Goal: Task Accomplishment & Management: Manage account settings

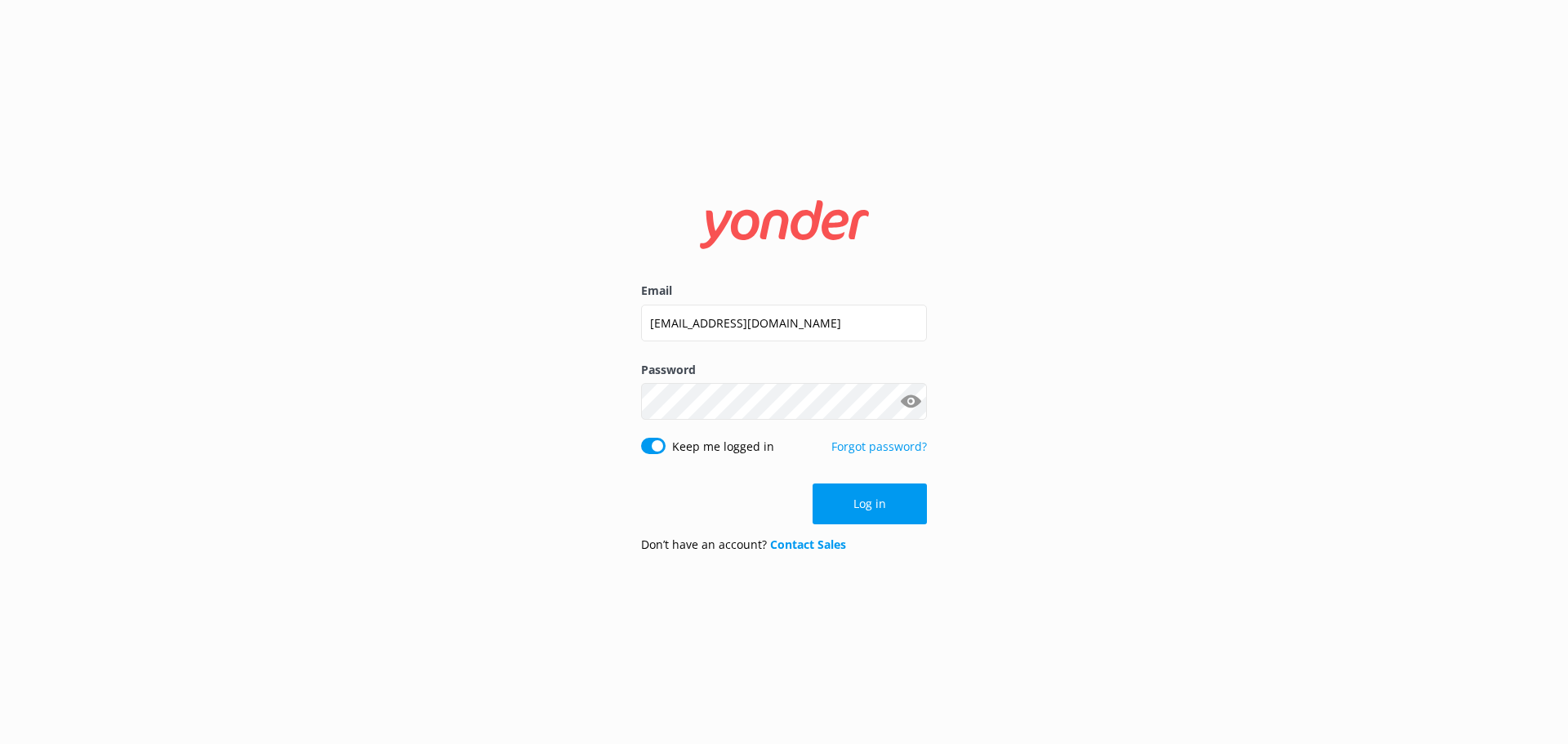
click at [865, 519] on button "Log in" at bounding box center [869, 503] width 114 height 41
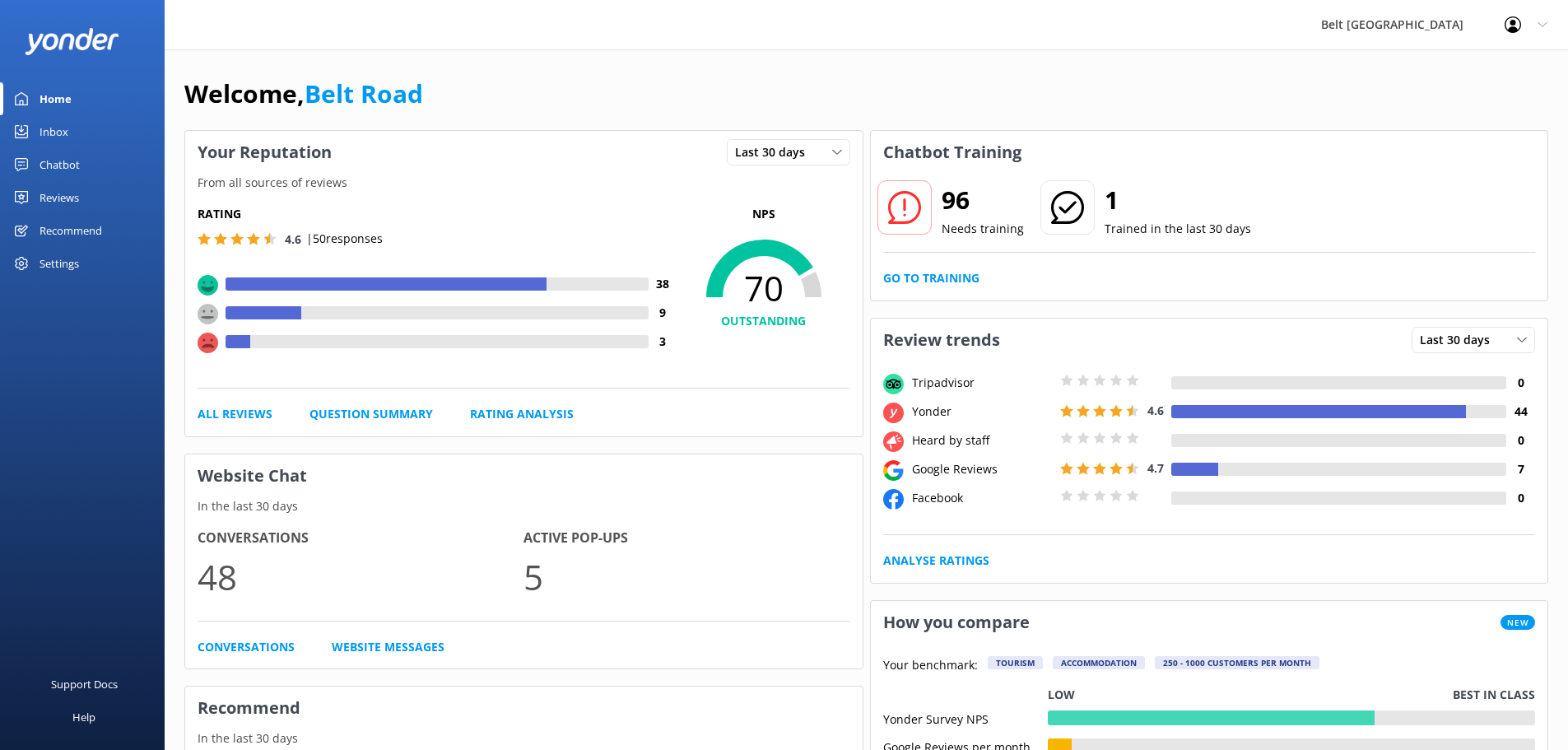
click at [51, 128] on div "Inbox" at bounding box center [53, 132] width 29 height 33
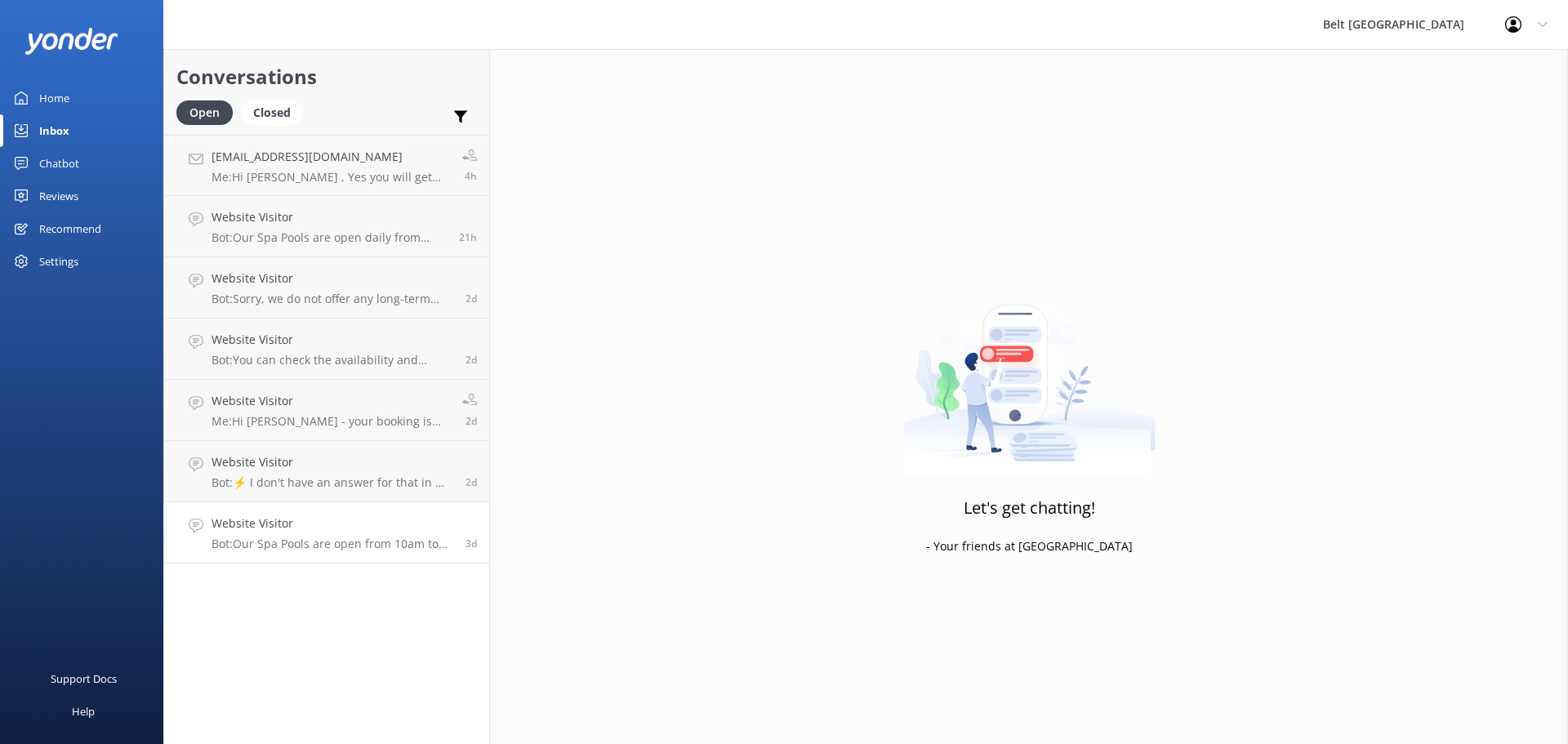
drag, startPoint x: 303, startPoint y: 540, endPoint x: 317, endPoint y: 534, distance: 15.2
click at [302, 540] on p "Bot: Our Spa Pools are open from 10am to 10pm daily. You can reserve your spot …" at bounding box center [332, 544] width 242 height 15
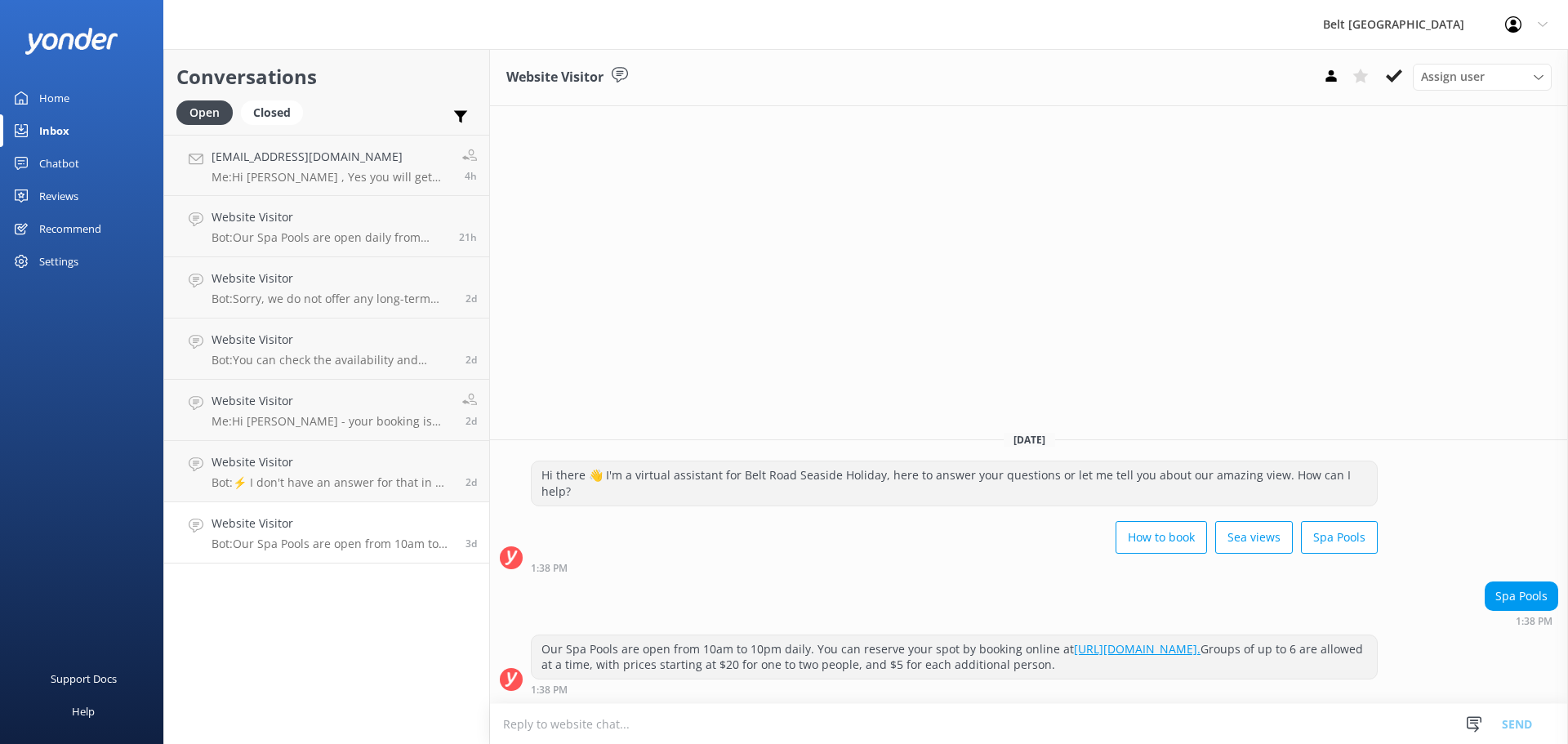
drag, startPoint x: 1388, startPoint y: 79, endPoint x: 624, endPoint y: 411, distance: 833.0
click at [1384, 81] on button at bounding box center [1394, 76] width 29 height 24
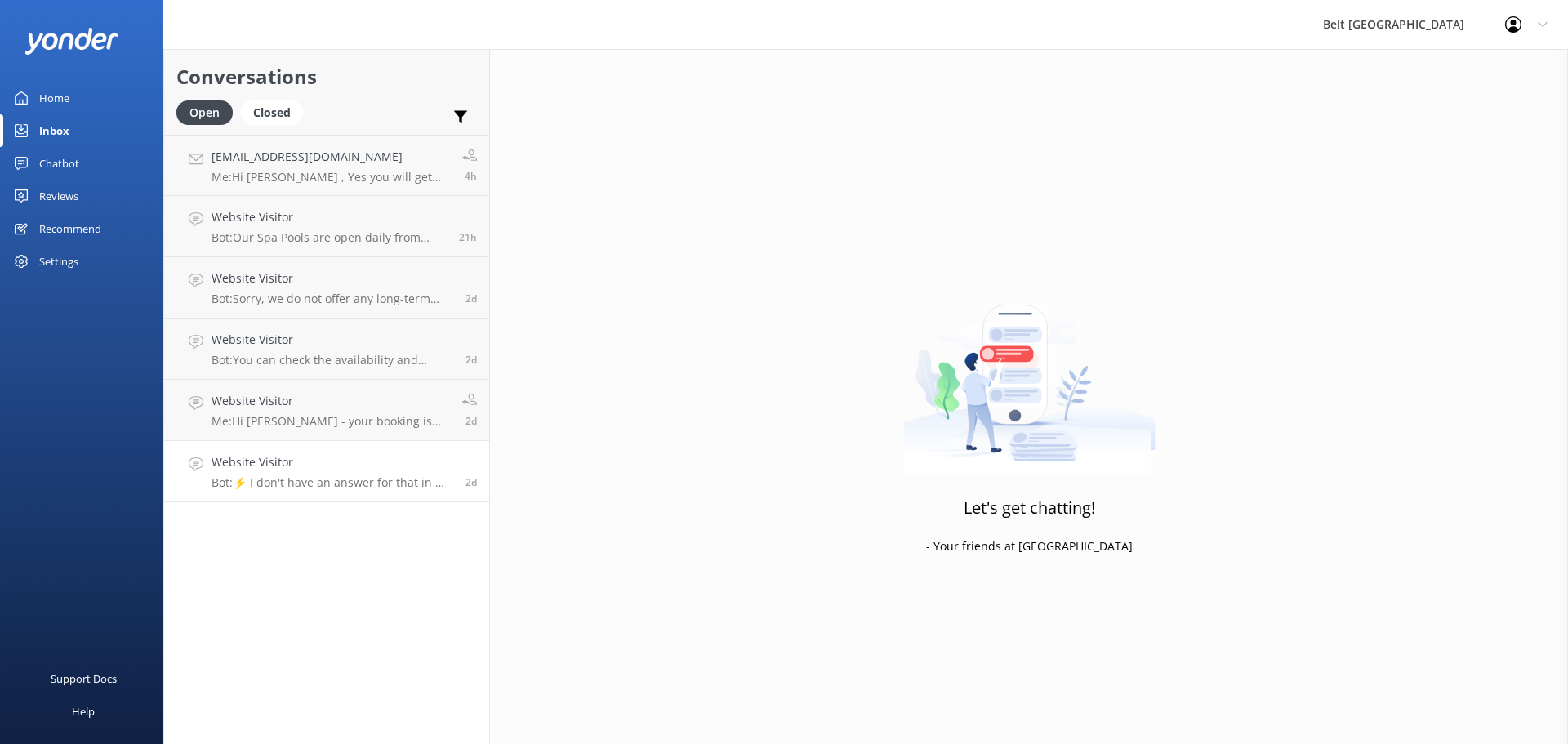
click at [307, 482] on p "Bot: ⚡ I don't have an answer for that in my knowledge base. Please try and rep…" at bounding box center [332, 482] width 242 height 15
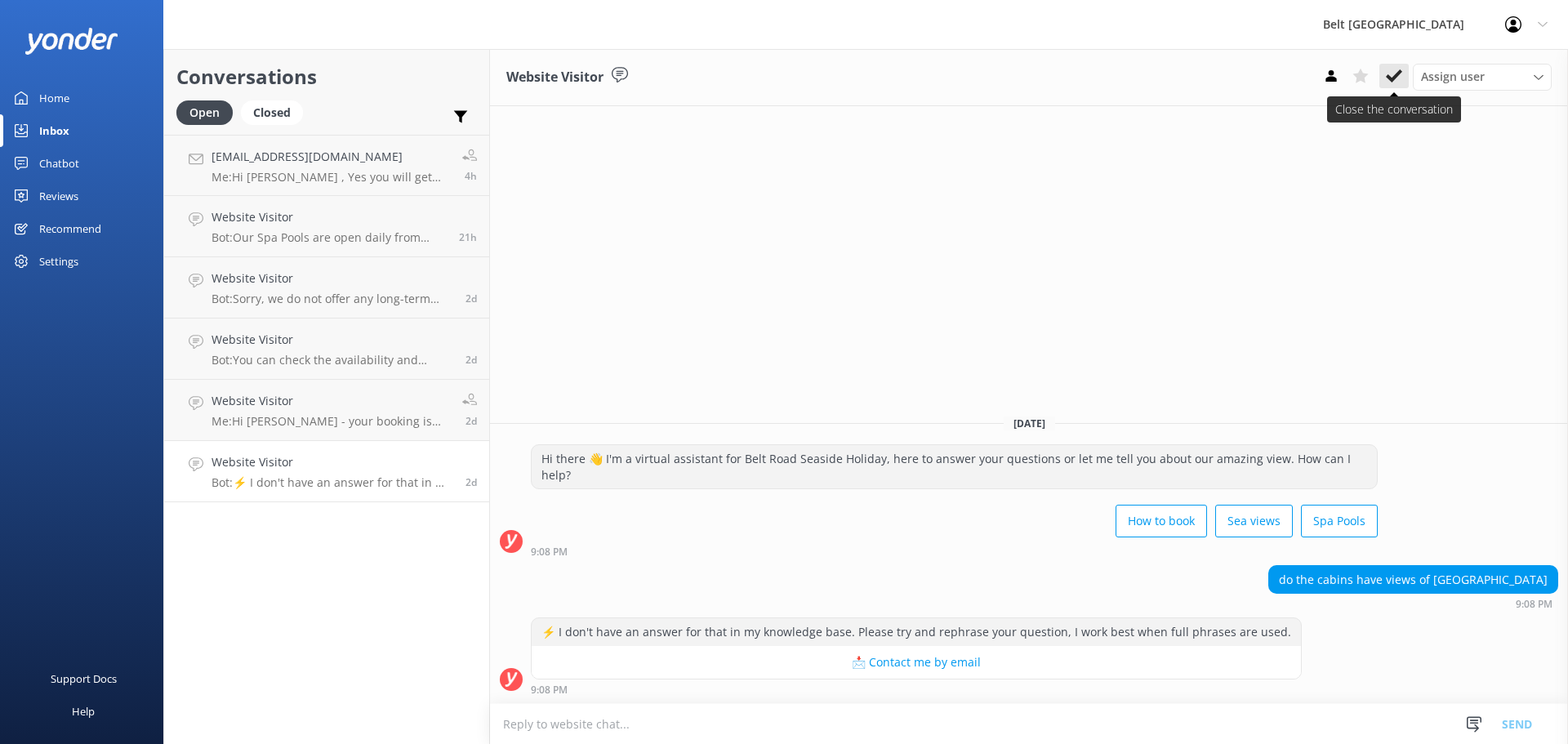
drag, startPoint x: 1391, startPoint y: 75, endPoint x: 1379, endPoint y: 76, distance: 12.0
click at [1385, 76] on button at bounding box center [1394, 76] width 29 height 24
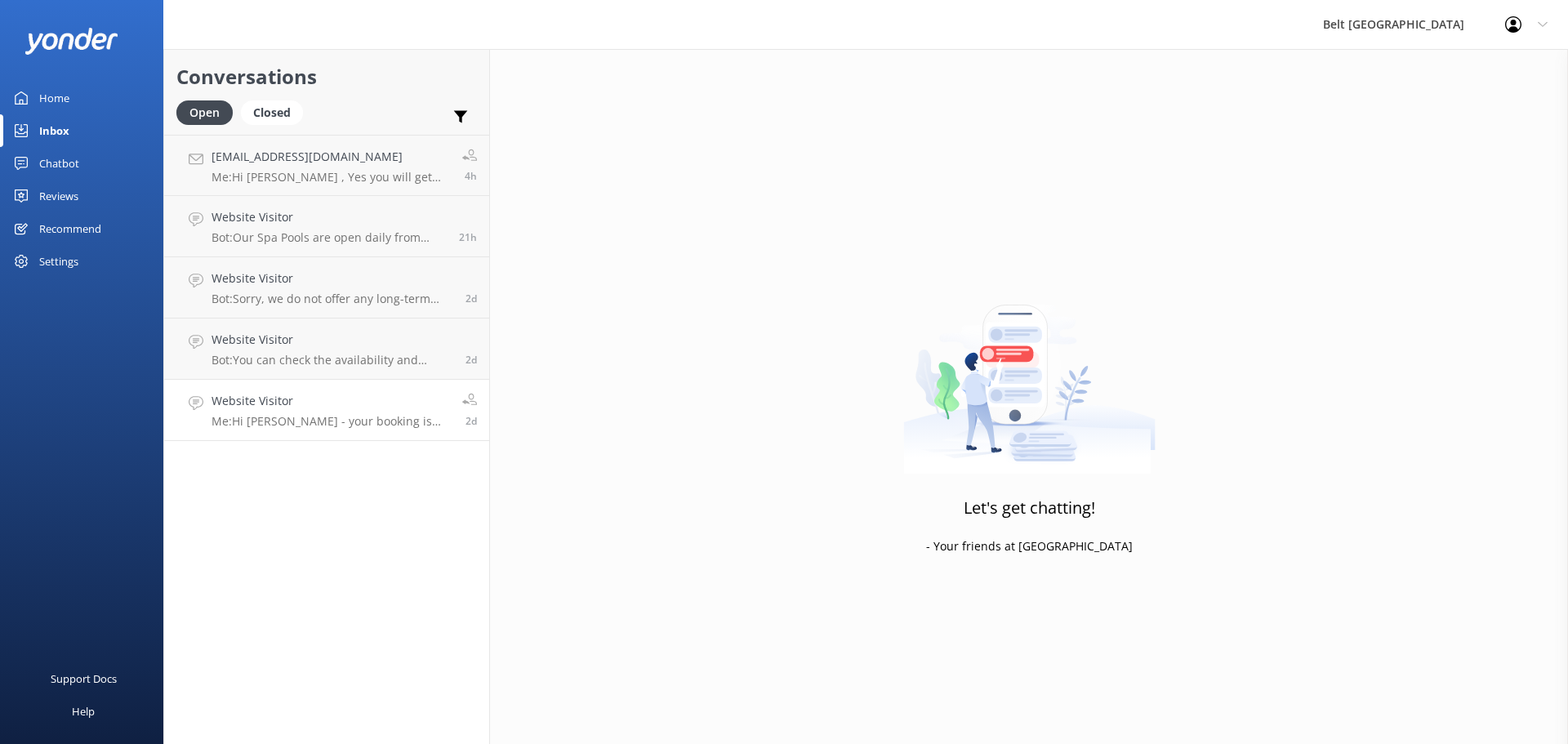
click at [252, 416] on p "Me: Hi [PERSON_NAME] - your booking is for one person. Please see reception for…" at bounding box center [330, 421] width 238 height 15
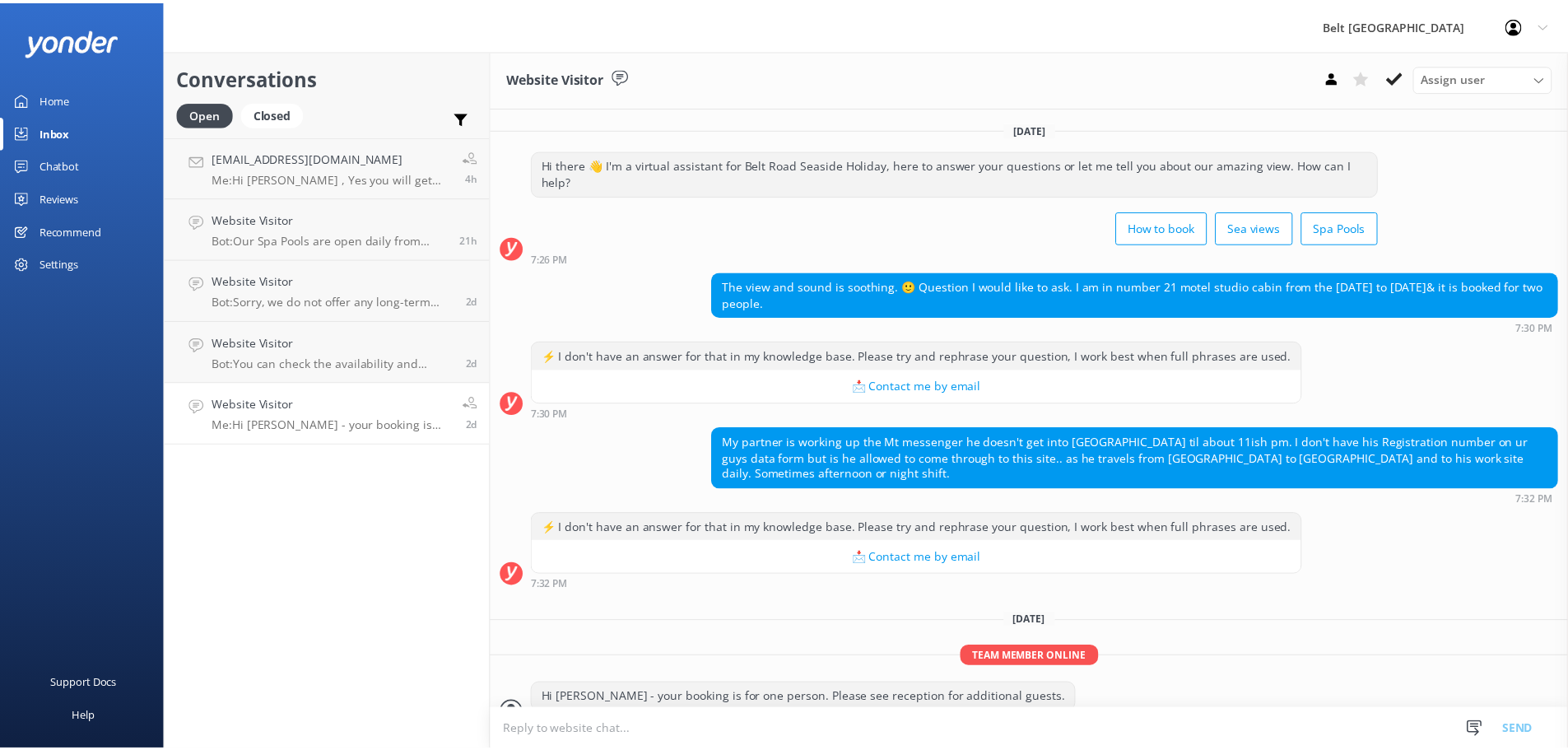
scroll to position [28, 0]
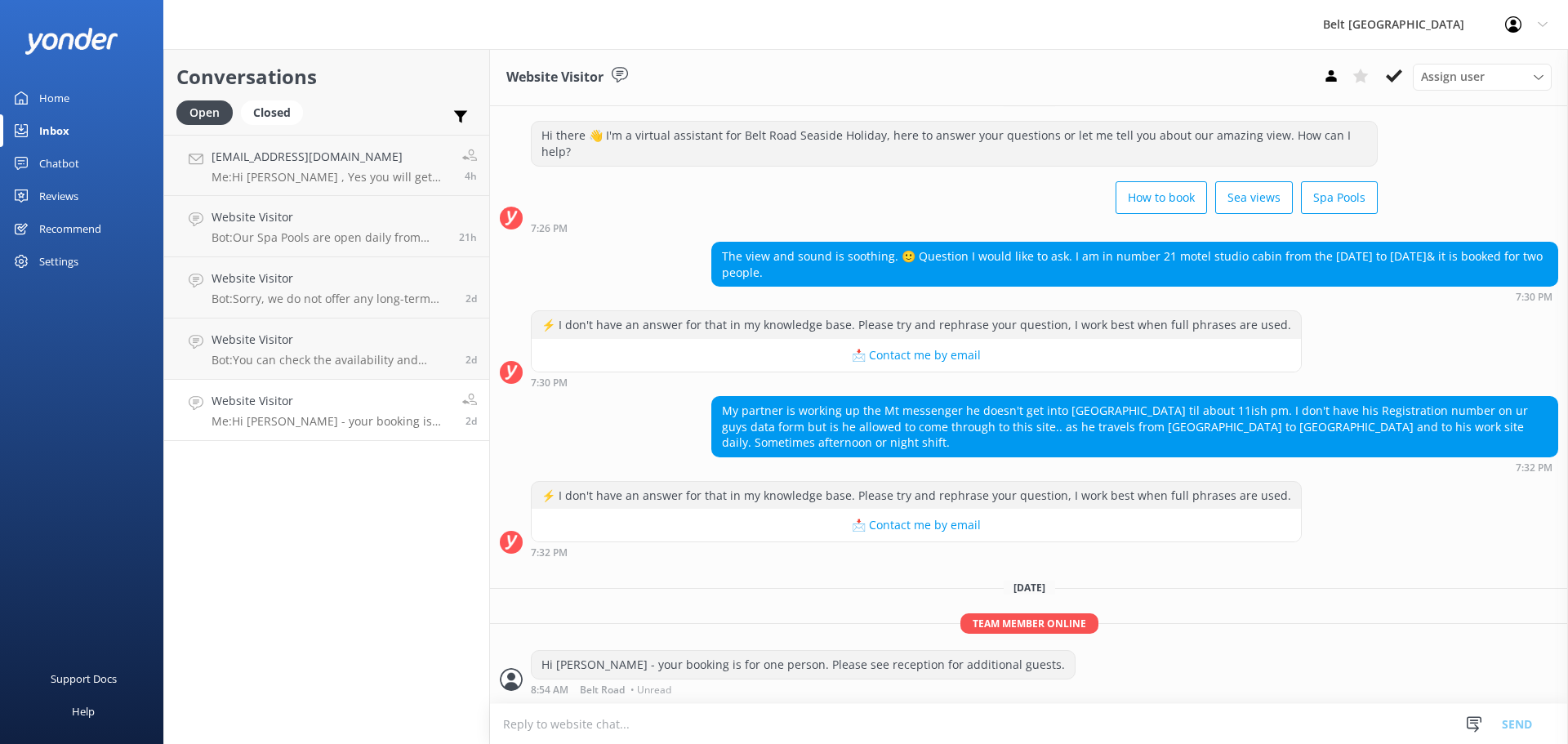
drag, startPoint x: 1389, startPoint y: 78, endPoint x: 740, endPoint y: 204, distance: 661.1
click at [1385, 79] on button at bounding box center [1394, 76] width 29 height 24
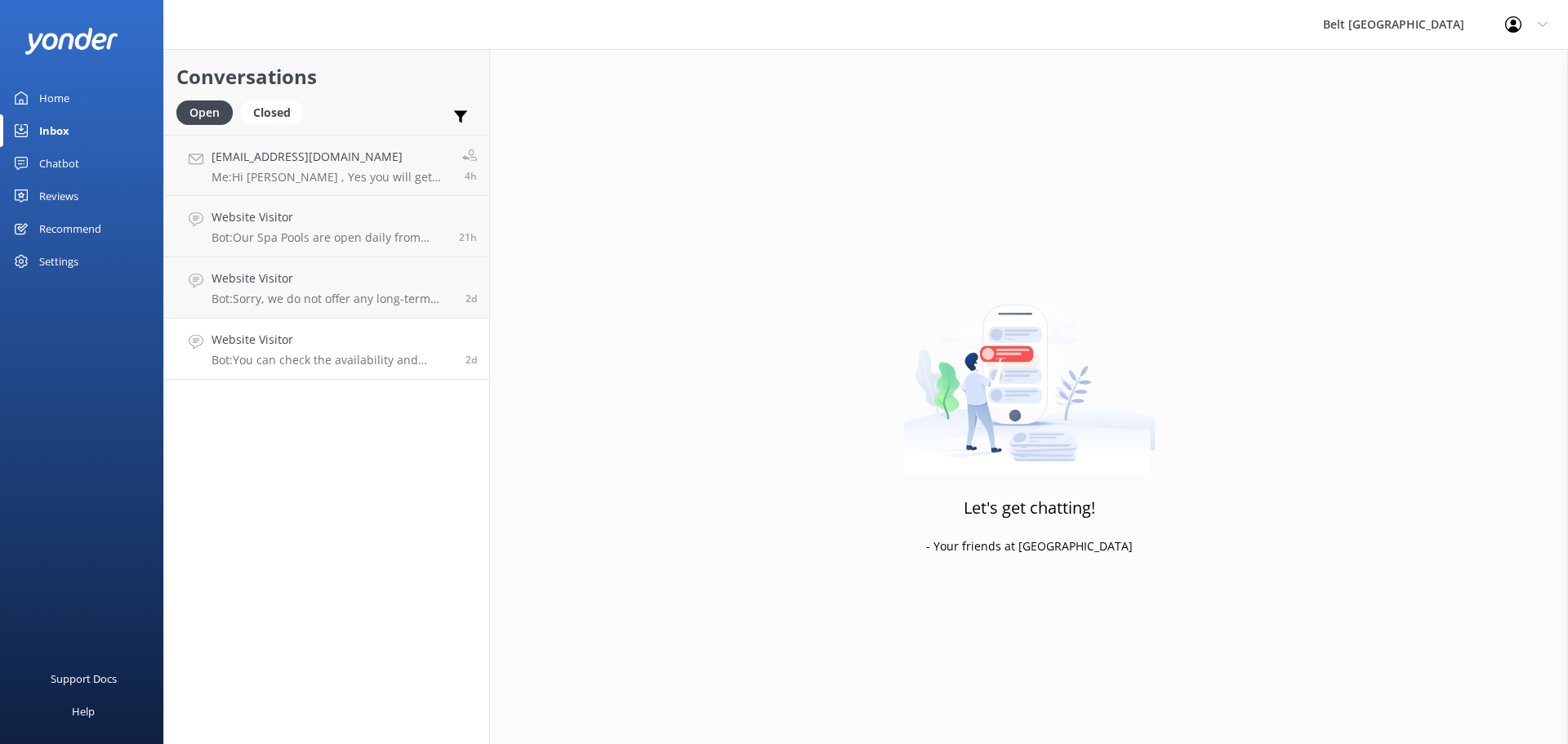
click at [313, 345] on h4 "Website Visitor" at bounding box center [332, 340] width 242 height 18
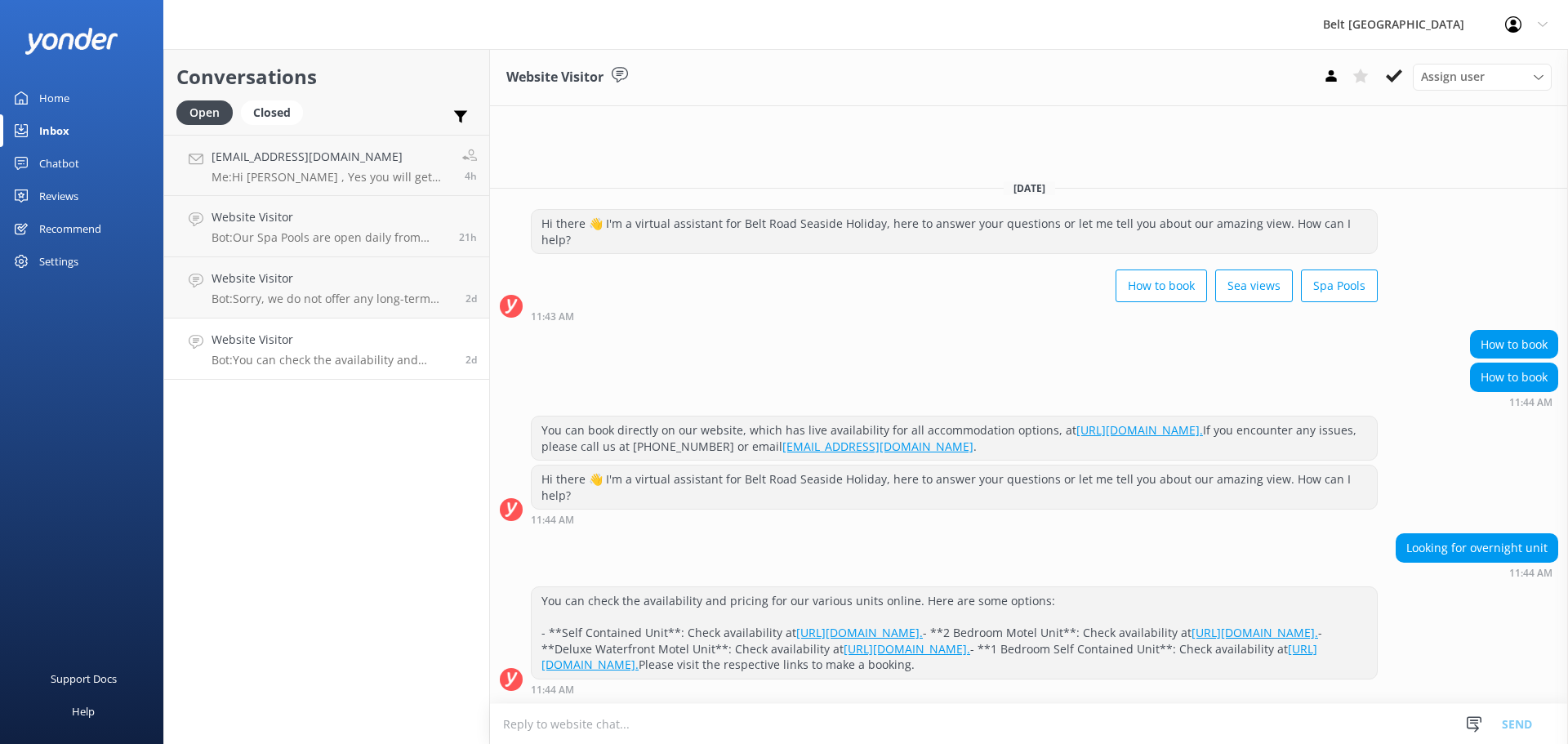
drag, startPoint x: 1388, startPoint y: 76, endPoint x: 981, endPoint y: 133, distance: 411.0
click at [1385, 76] on button at bounding box center [1394, 76] width 29 height 24
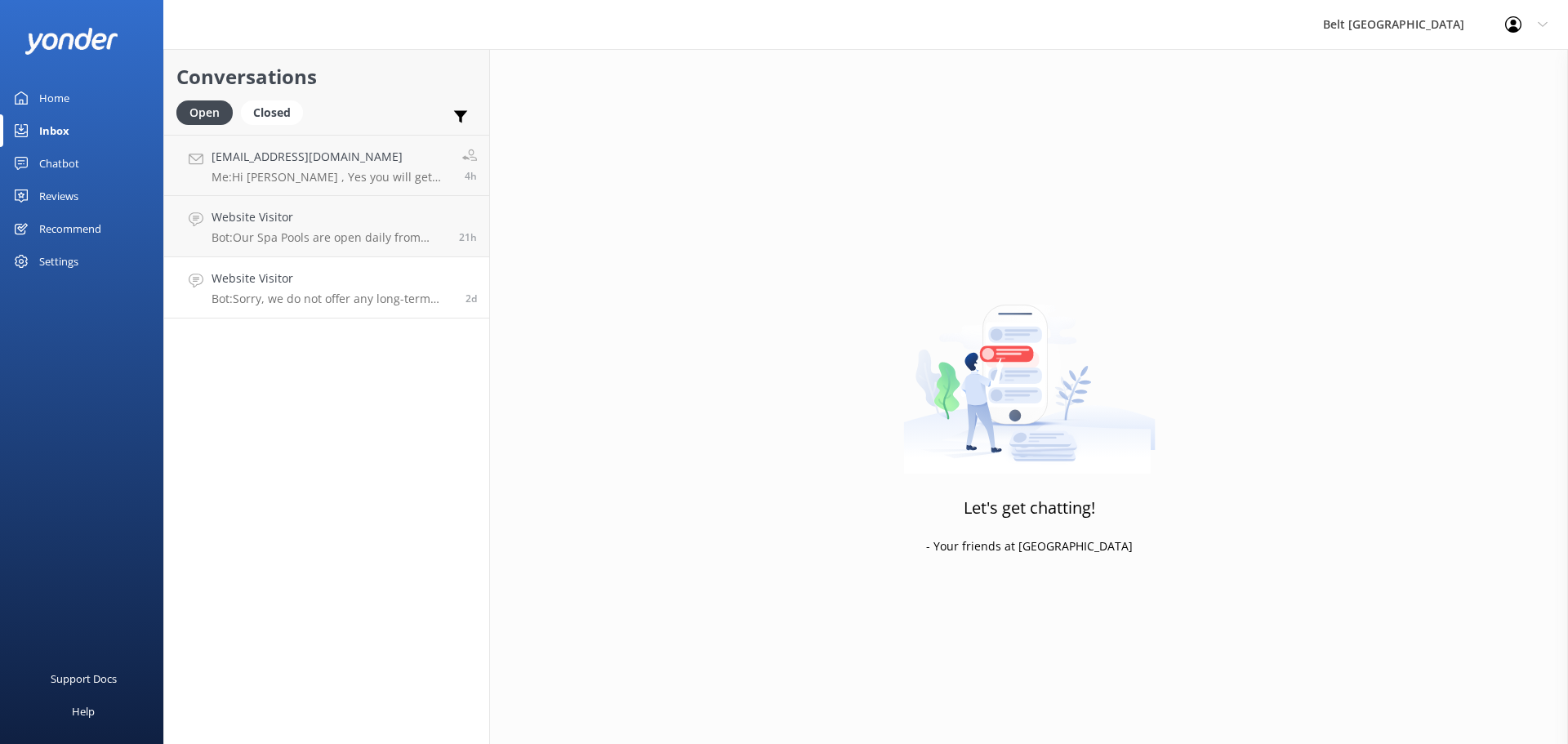
drag, startPoint x: 347, startPoint y: 273, endPoint x: 390, endPoint y: 267, distance: 43.4
click at [348, 273] on h4 "Website Visitor" at bounding box center [332, 278] width 242 height 18
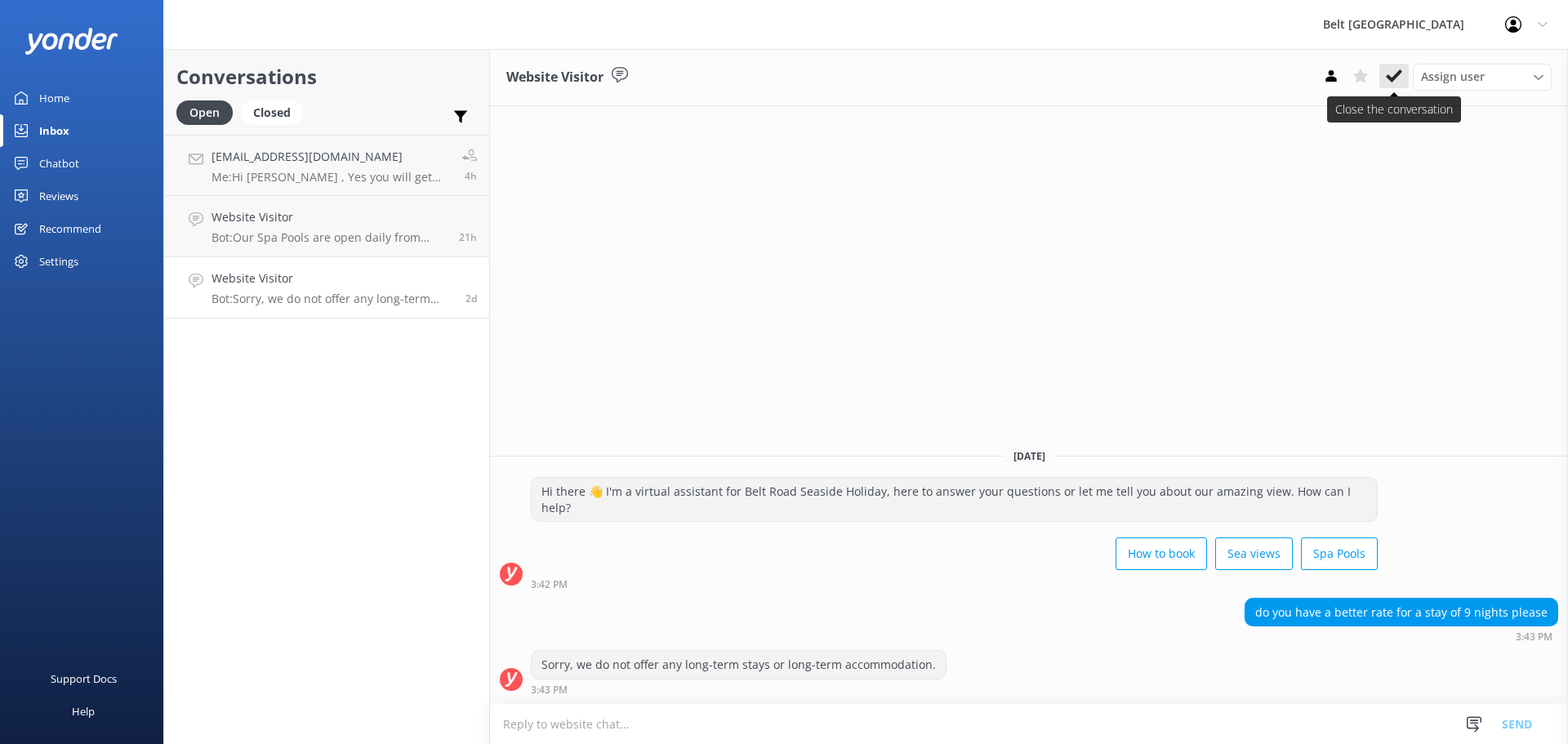
click at [1396, 74] on use at bounding box center [1394, 75] width 16 height 13
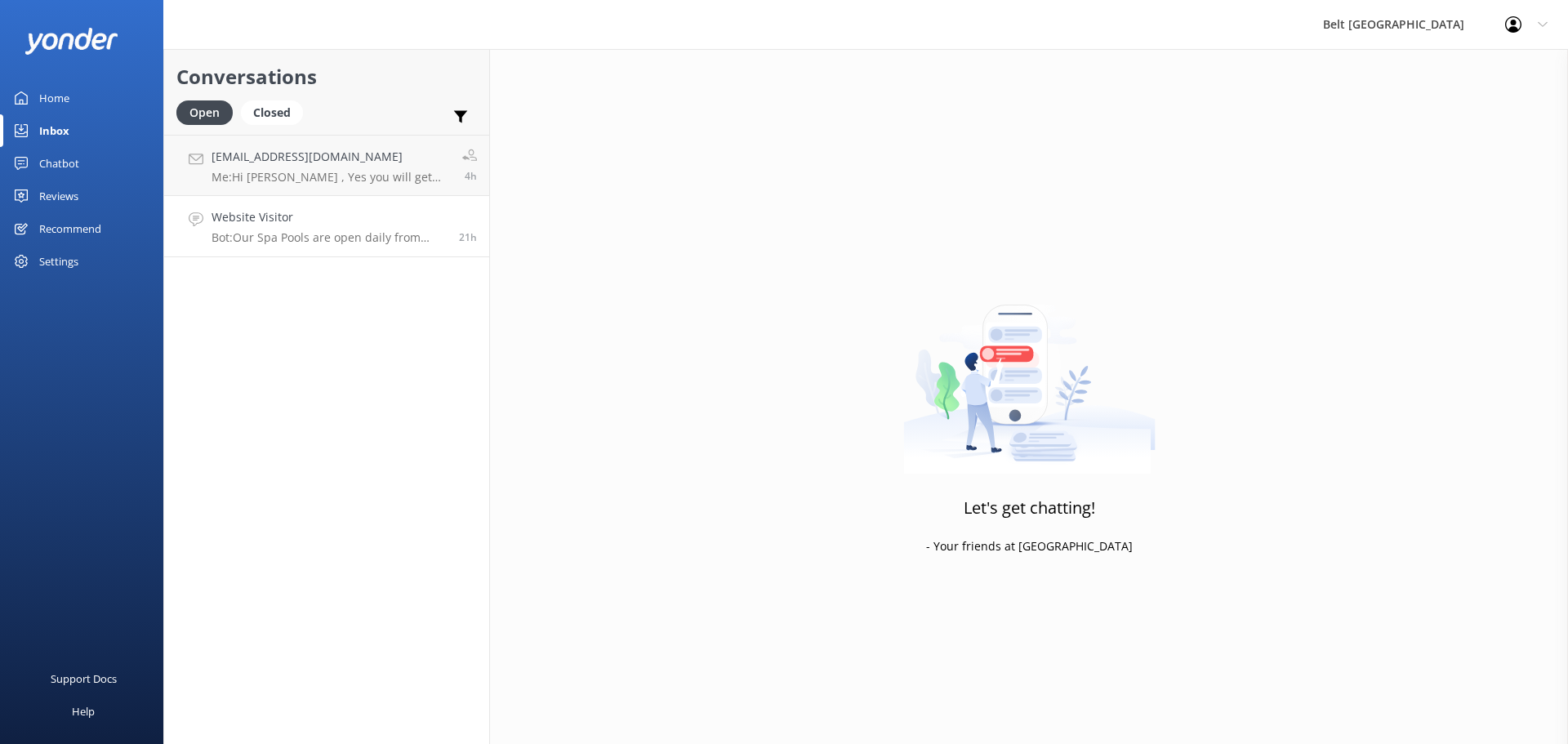
click at [290, 238] on p "Bot: Our Spa Pools are open daily from 10am to 10pm. You can reserve your spot …" at bounding box center [329, 237] width 236 height 15
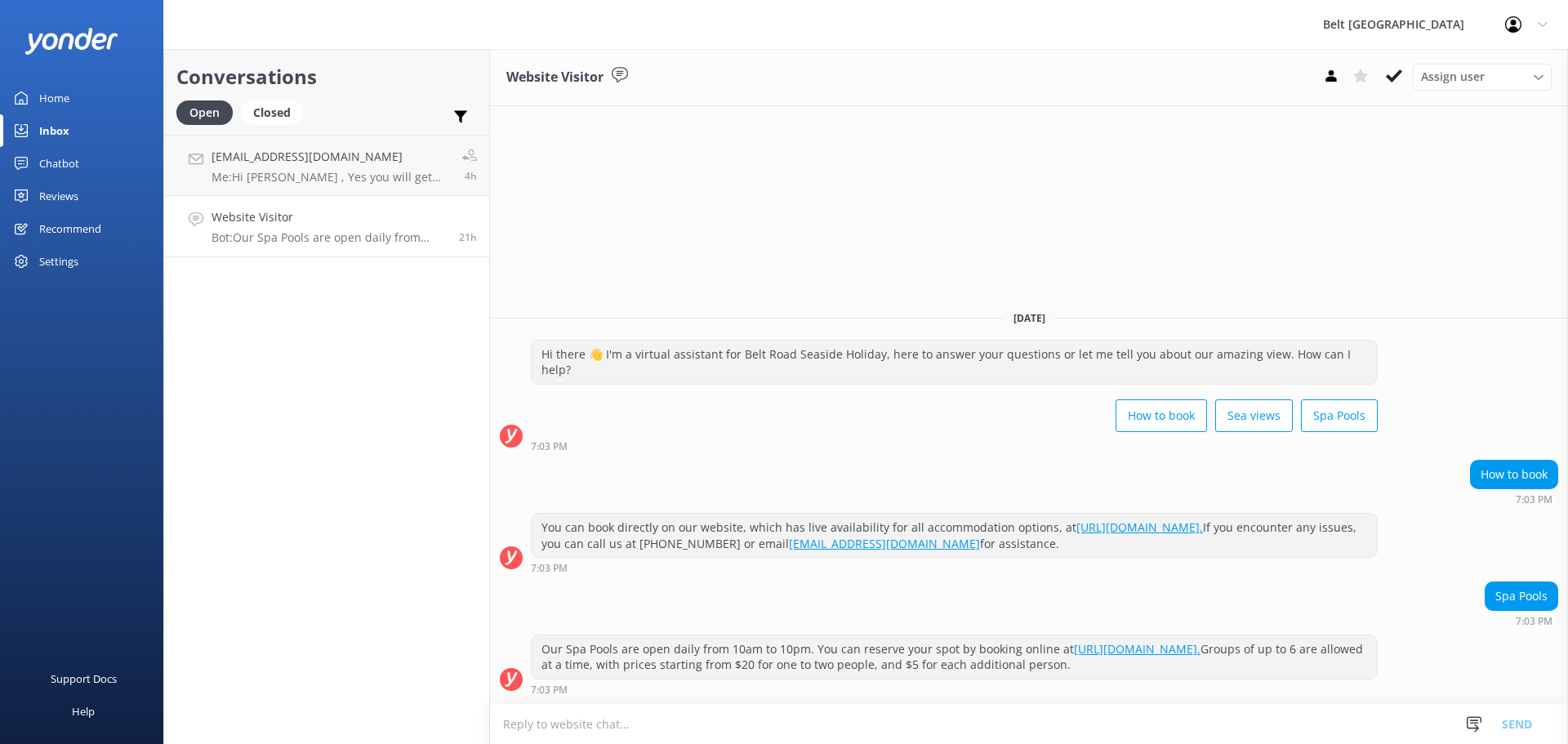
drag, startPoint x: 1388, startPoint y: 76, endPoint x: 630, endPoint y: 146, distance: 761.2
click at [1385, 76] on button at bounding box center [1394, 76] width 29 height 24
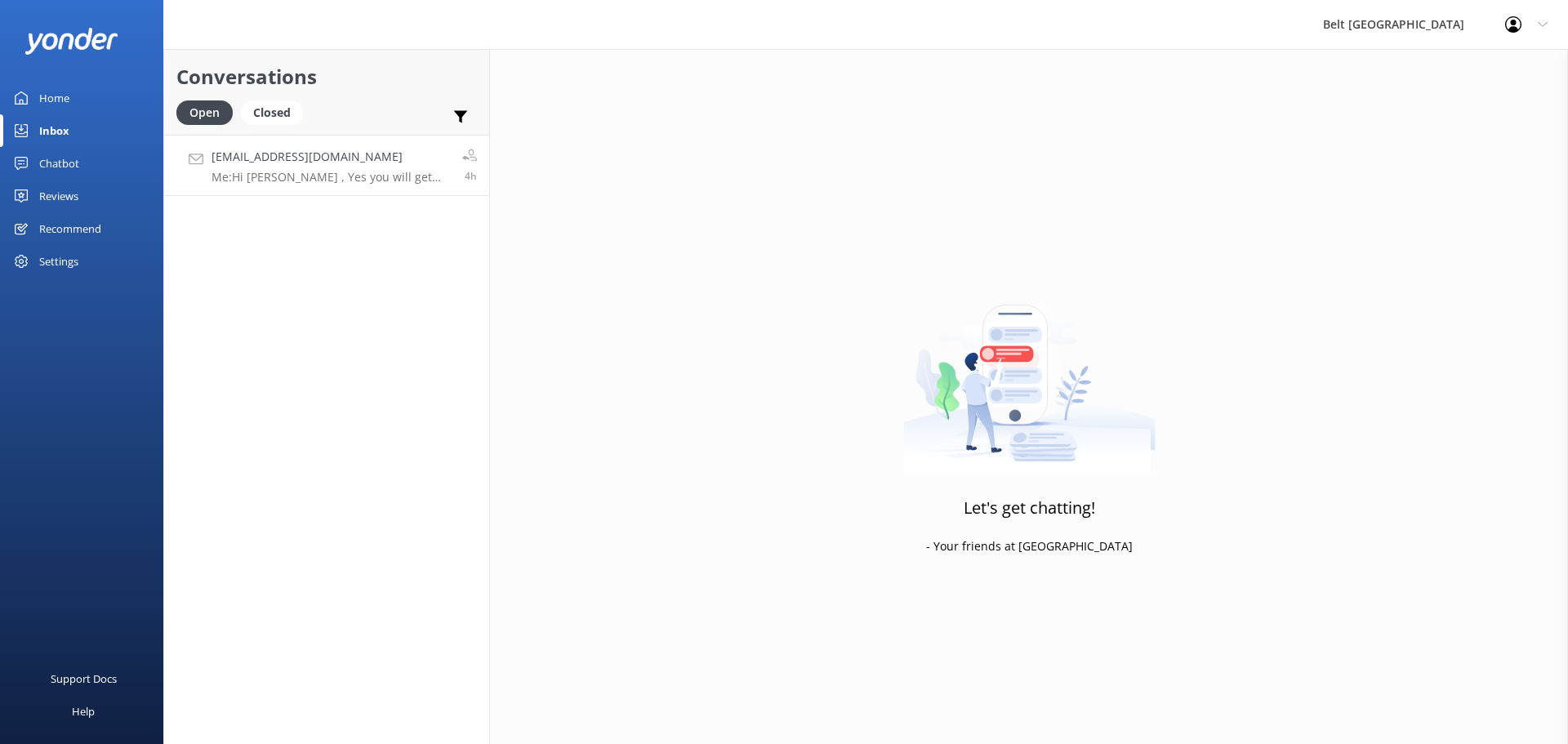
click at [302, 158] on h4 "[EMAIL_ADDRESS][DOMAIN_NAME]" at bounding box center [330, 157] width 238 height 18
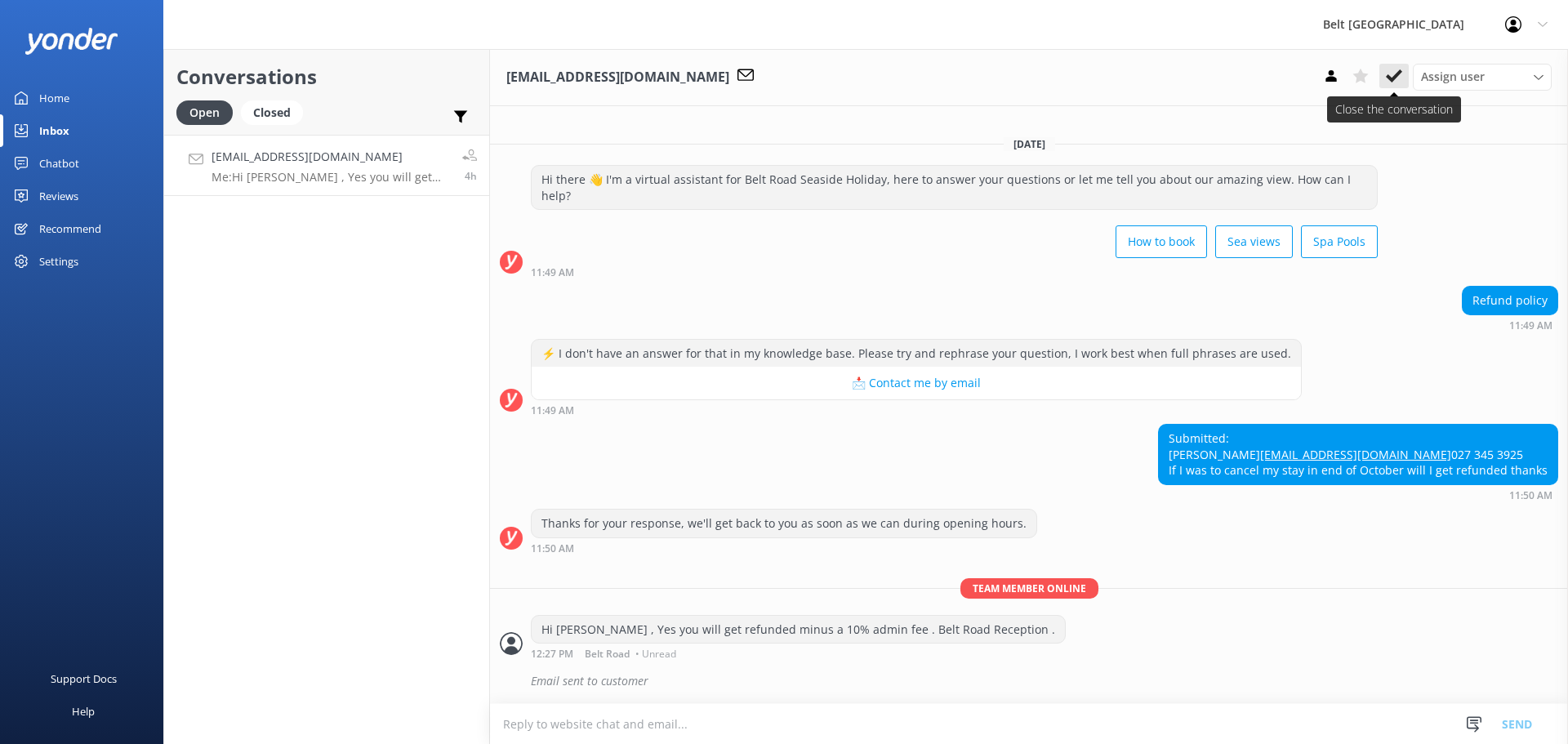
click at [1397, 74] on use at bounding box center [1394, 75] width 16 height 13
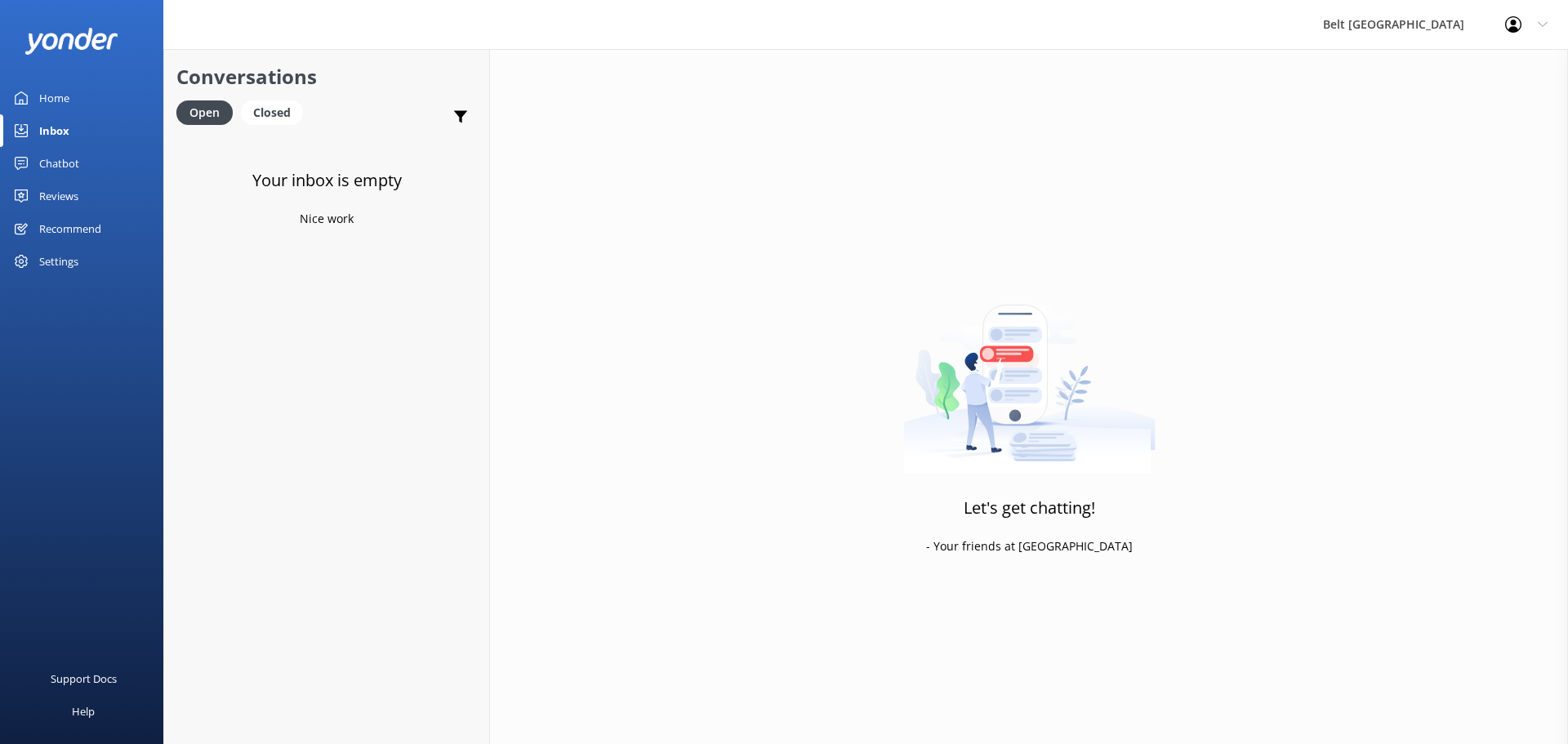
click at [61, 163] on div "Chatbot" at bounding box center [59, 164] width 40 height 33
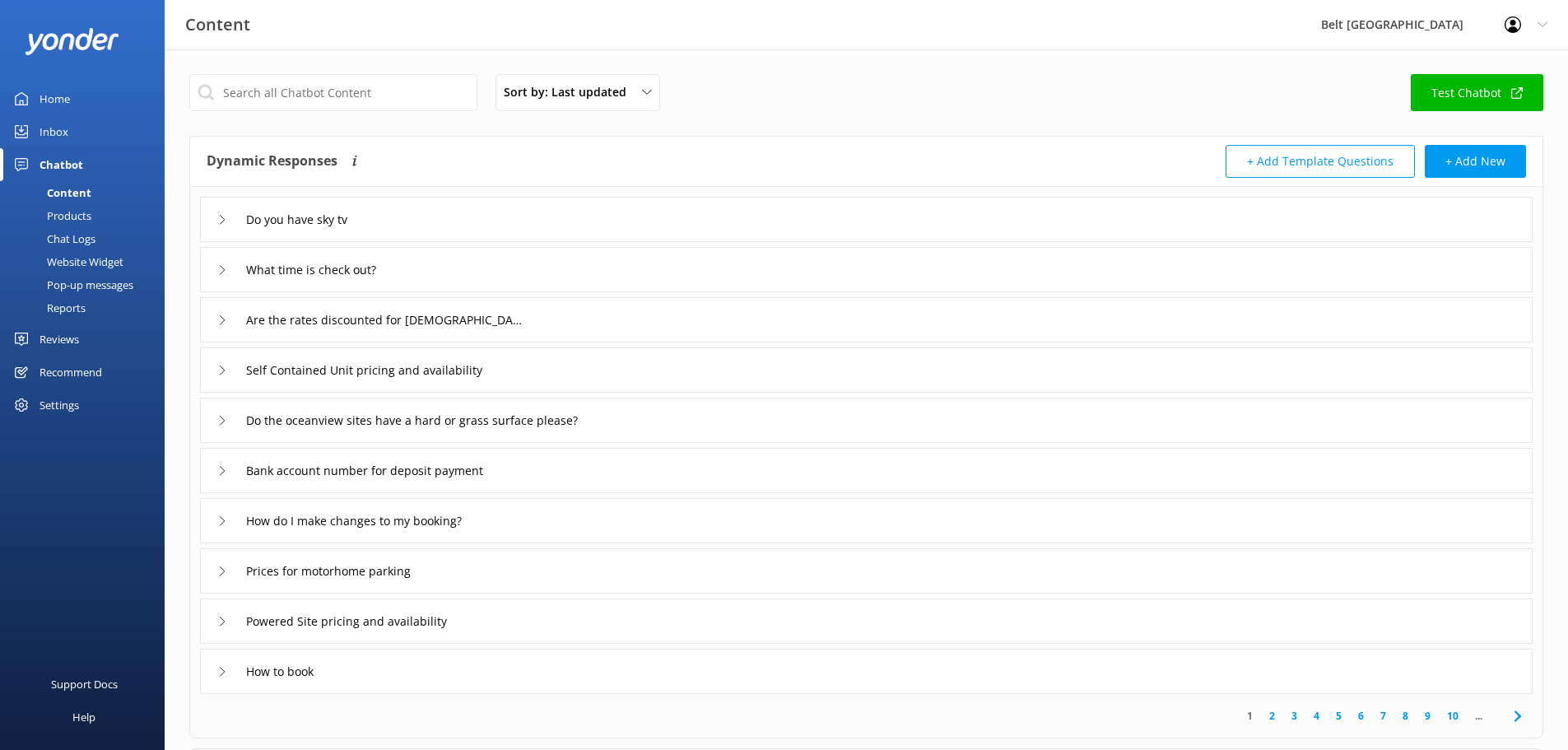
click at [59, 169] on div "Chatbot" at bounding box center [61, 165] width 44 height 33
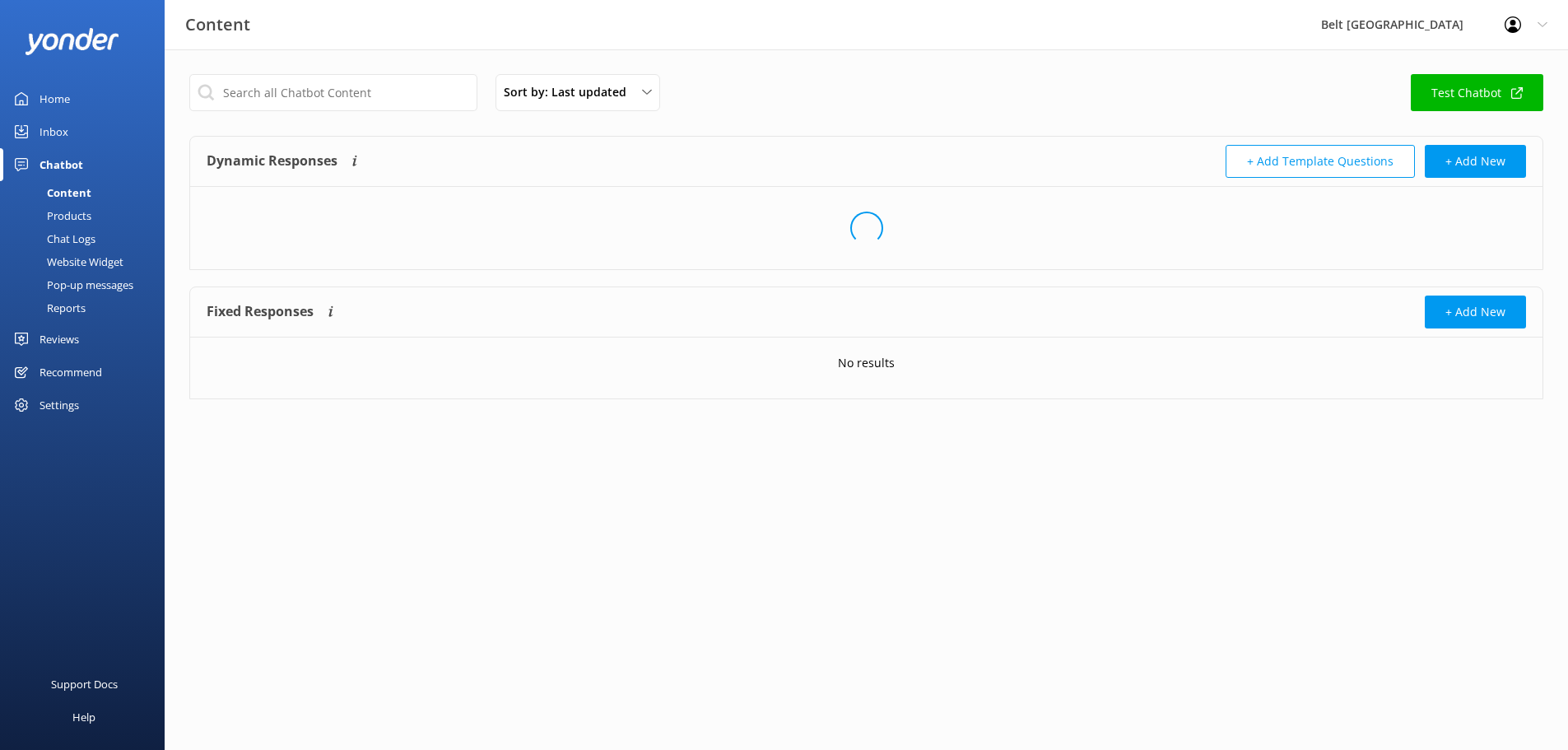
click at [59, 328] on div "Reviews" at bounding box center [58, 340] width 39 height 33
